Goal: Task Accomplishment & Management: Complete application form

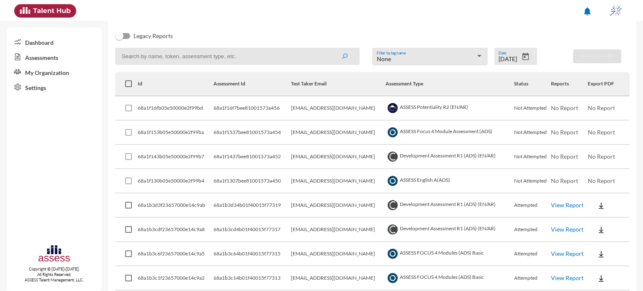
scroll to position [95, 0]
drag, startPoint x: 285, startPoint y: 228, endPoint x: 380, endPoint y: 232, distance: 95.5
click at [380, 232] on td "[EMAIL_ADDRESS][DOMAIN_NAME]" at bounding box center [338, 229] width 95 height 24
copy td "[EMAIL_ADDRESS][DOMAIN_NAME]"
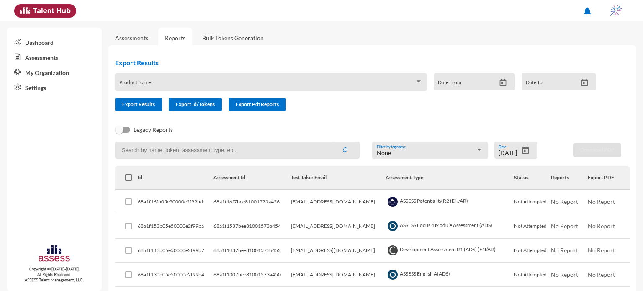
click at [132, 38] on link "Assessments" at bounding box center [131, 37] width 33 height 7
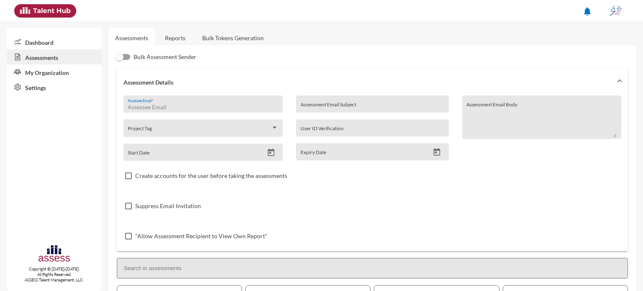
click at [174, 105] on input "Assessee Email *" at bounding box center [203, 107] width 150 height 7
paste input "[EMAIL_ADDRESS][DOMAIN_NAME]"
click at [129, 106] on input "[EMAIL_ADDRESS][DOMAIN_NAME]" at bounding box center [203, 107] width 150 height 7
click at [254, 107] on input "[EMAIL_ADDRESS][DOMAIN_NAME]" at bounding box center [203, 107] width 150 height 7
type input "[EMAIL_ADDRESS][DOMAIN_NAME]"
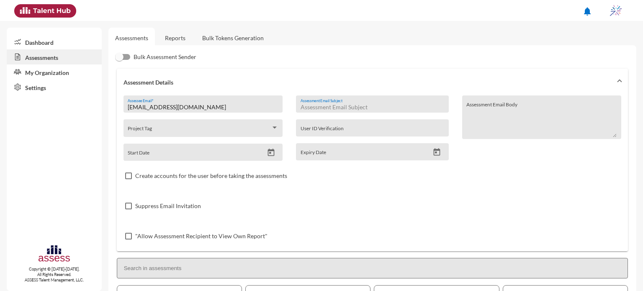
click at [308, 107] on input "Assessment Email Subject" at bounding box center [373, 107] width 144 height 7
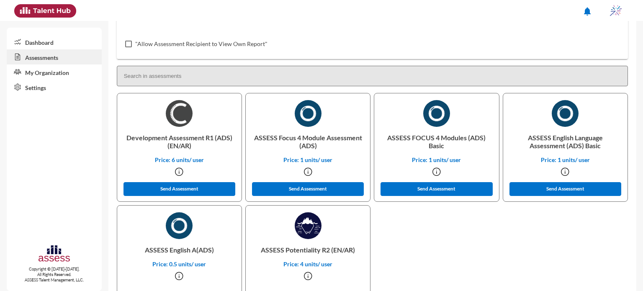
scroll to position [193, 0]
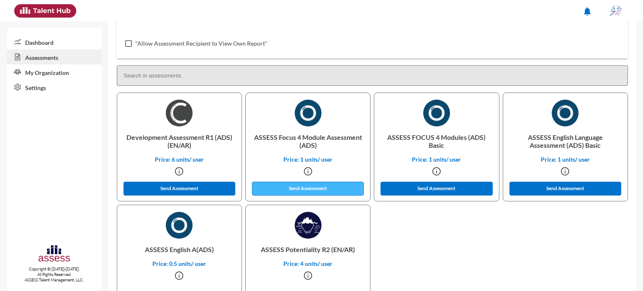
click at [343, 193] on button "Send Assessment" at bounding box center [308, 189] width 112 height 14
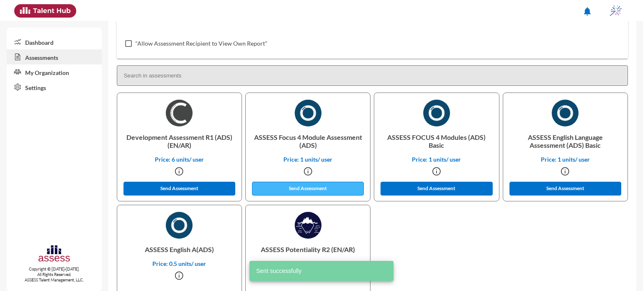
scroll to position [0, 0]
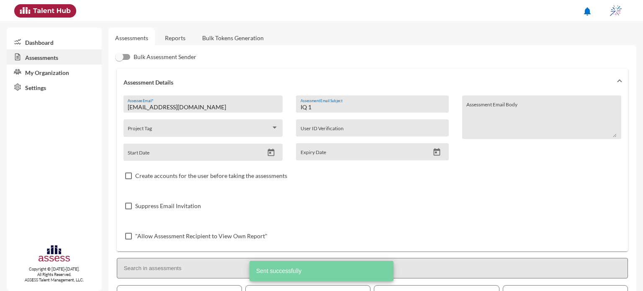
drag, startPoint x: 322, startPoint y: 106, endPoint x: 293, endPoint y: 105, distance: 29.3
click at [293, 105] on div "IQ 1 Assessment Email Subject User ID Verification Expiry Date" at bounding box center [372, 127] width 166 height 65
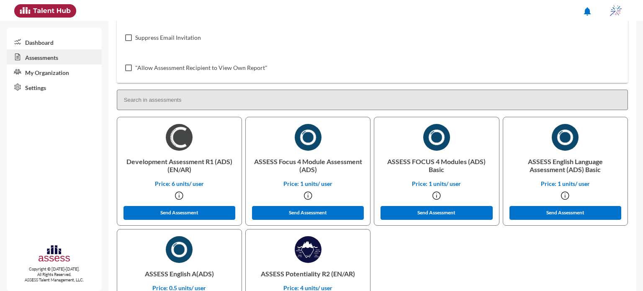
scroll to position [172, 0]
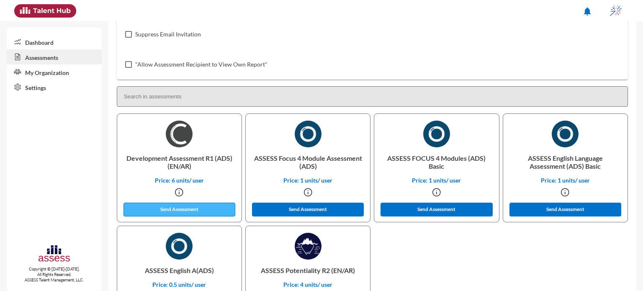
type input "OCM 1"
click at [200, 208] on button "Send Assessment" at bounding box center [179, 210] width 112 height 14
